Goal: Transaction & Acquisition: Book appointment/travel/reservation

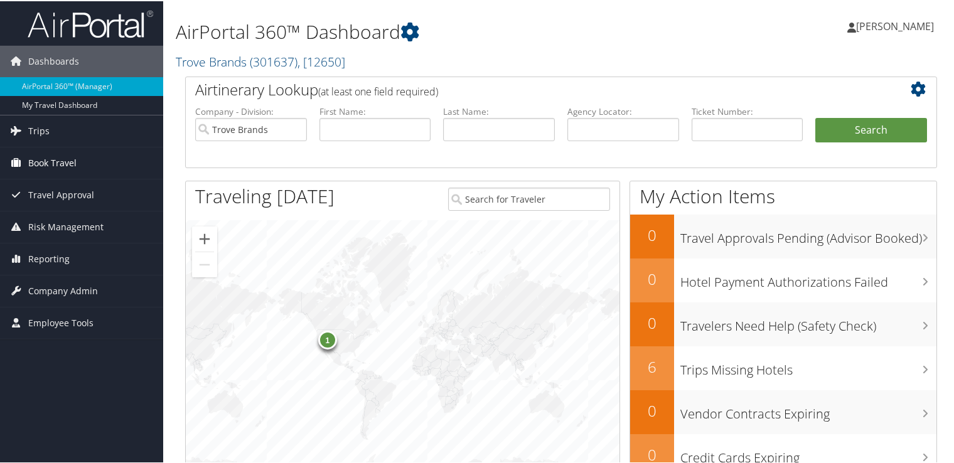
click at [64, 159] on span "Book Travel" at bounding box center [52, 161] width 48 height 31
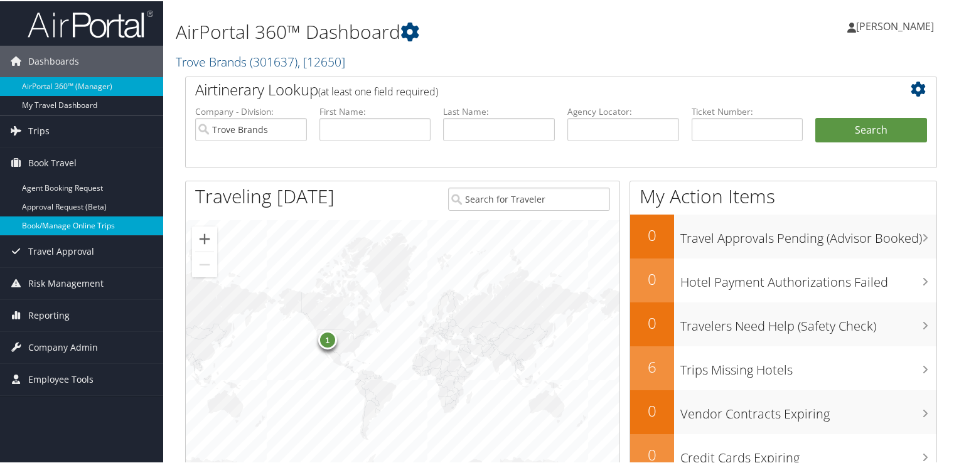
click at [111, 225] on link "Book/Manage Online Trips" at bounding box center [81, 224] width 163 height 19
